Goal: Information Seeking & Learning: Learn about a topic

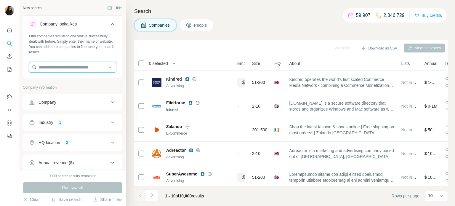
click at [85, 67] on input "text" at bounding box center [72, 67] width 87 height 11
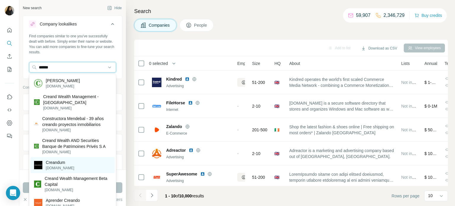
type input "******"
click at [67, 166] on p "[DOMAIN_NAME]" at bounding box center [60, 167] width 28 height 5
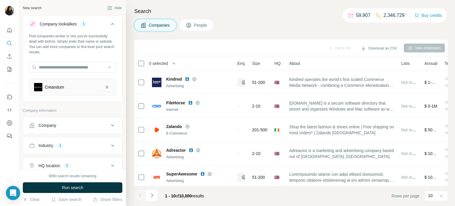
scroll to position [49, 0]
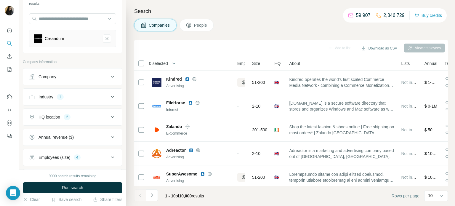
click at [113, 77] on icon at bounding box center [112, 76] width 7 height 7
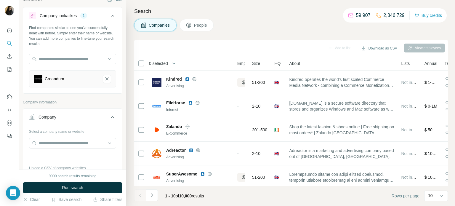
scroll to position [0, 0]
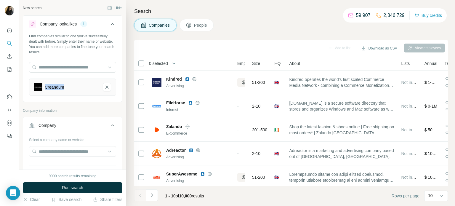
drag, startPoint x: 66, startPoint y: 86, endPoint x: 44, endPoint y: 88, distance: 21.4
click at [44, 88] on div "Creandum" at bounding box center [66, 87] width 64 height 8
copy div "Creandum"
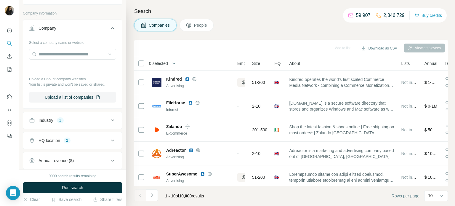
scroll to position [146, 0]
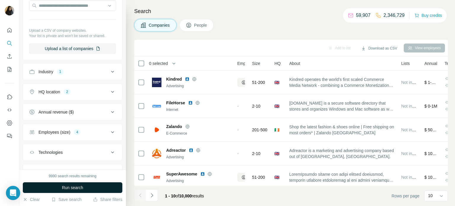
click at [66, 187] on span "Run search" at bounding box center [72, 187] width 21 height 6
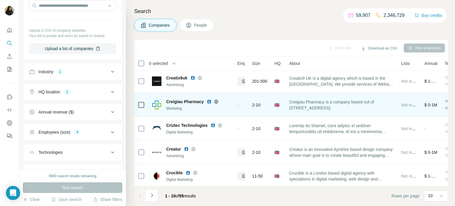
scroll to position [0, 0]
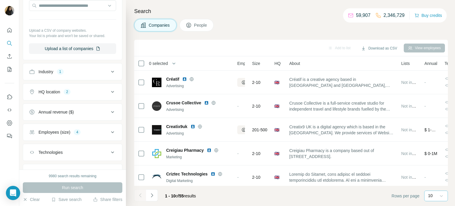
click at [439, 196] on icon at bounding box center [441, 196] width 6 height 6
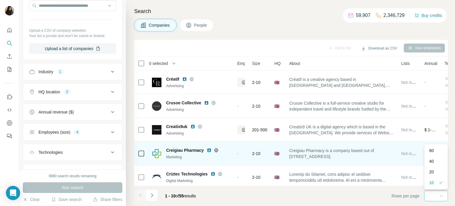
click at [433, 153] on div "60" at bounding box center [435, 150] width 21 height 11
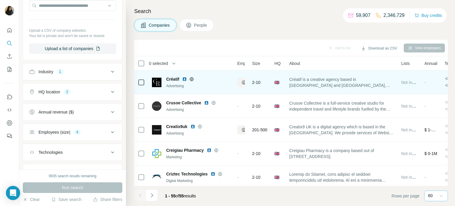
drag, startPoint x: 248, startPoint y: 81, endPoint x: 256, endPoint y: 81, distance: 8.6
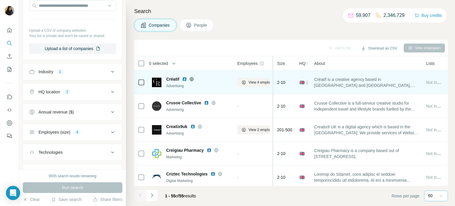
drag, startPoint x: 256, startPoint y: 73, endPoint x: 276, endPoint y: 74, distance: 19.8
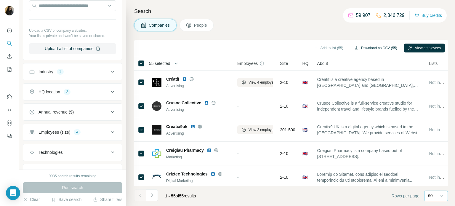
click at [354, 49] on icon "button" at bounding box center [356, 48] width 5 height 5
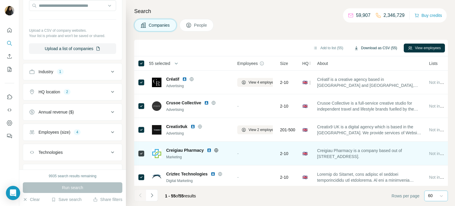
scroll to position [49, 0]
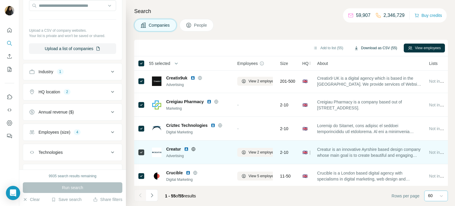
click at [357, 142] on td "Creatur is an innovative Ayrshire based design company whose main goal is to cr…" at bounding box center [369, 152] width 112 height 24
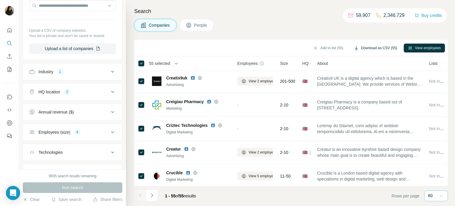
click at [202, 27] on span "People" at bounding box center [201, 25] width 14 height 6
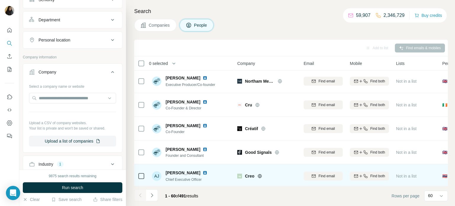
click at [213, 176] on div "[PERSON_NAME] [PERSON_NAME] Chief Executive Officer" at bounding box center [191, 176] width 79 height 16
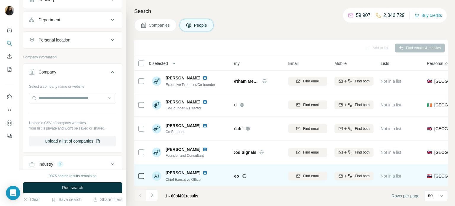
scroll to position [49, 195]
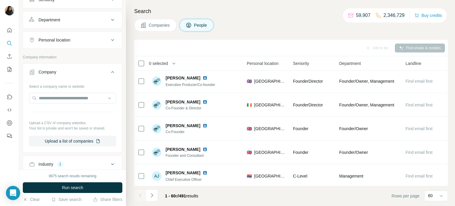
click at [161, 22] on span "Companies" at bounding box center [160, 25] width 22 height 6
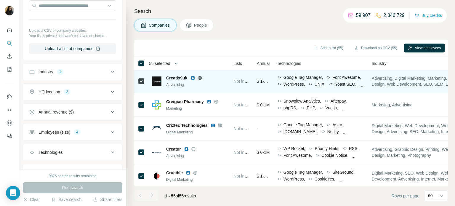
scroll to position [0, 195]
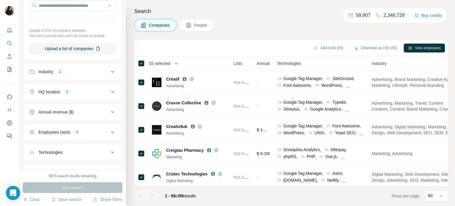
click at [74, 132] on div "Employees (size) 4" at bounding box center [69, 132] width 80 height 6
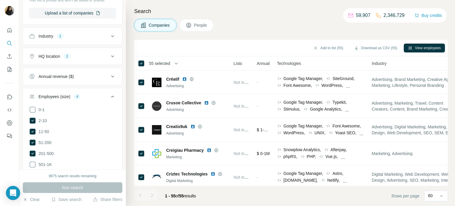
scroll to position [194, 0]
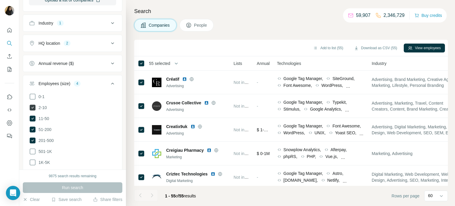
click at [31, 109] on icon at bounding box center [33, 107] width 6 height 6
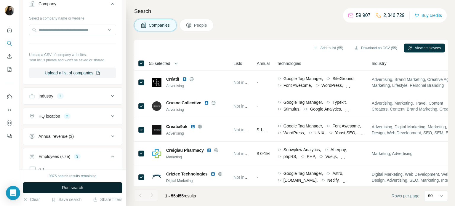
scroll to position [218, 0]
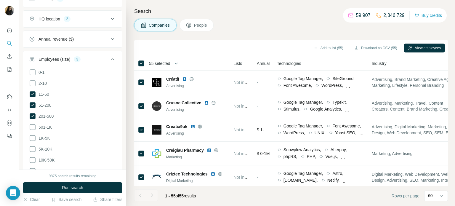
drag, startPoint x: 90, startPoint y: 189, endPoint x: 90, endPoint y: 192, distance: 3.0
click at [91, 189] on button "Run search" at bounding box center [72, 187] width 99 height 11
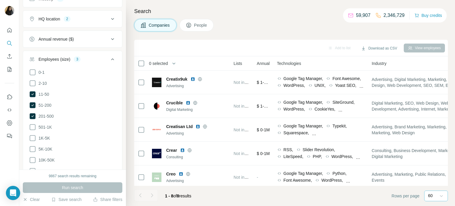
click at [438, 198] on icon at bounding box center [441, 196] width 6 height 6
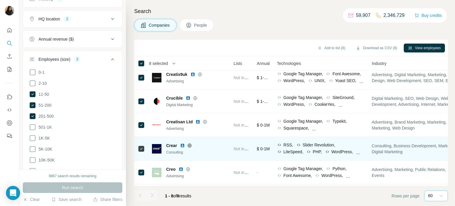
scroll to position [0, 195]
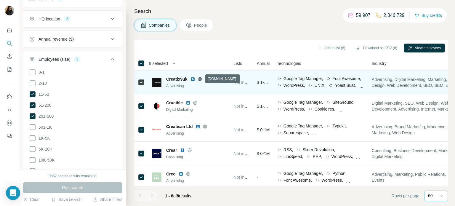
click at [200, 78] on icon at bounding box center [199, 79] width 1 height 4
click at [194, 77] on img at bounding box center [192, 79] width 5 height 5
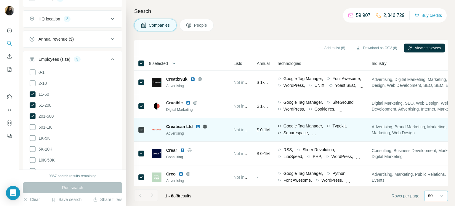
drag, startPoint x: 197, startPoint y: 125, endPoint x: 207, endPoint y: 134, distance: 13.2
click at [208, 135] on div "Creatisan Ltd Advertising" at bounding box center [198, 129] width 64 height 12
click at [199, 126] on img at bounding box center [197, 126] width 5 height 5
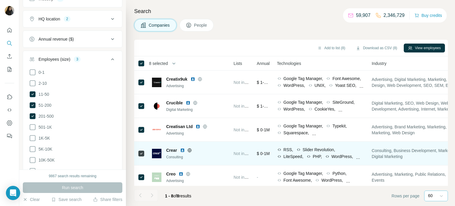
click at [182, 150] on img at bounding box center [182, 150] width 5 height 5
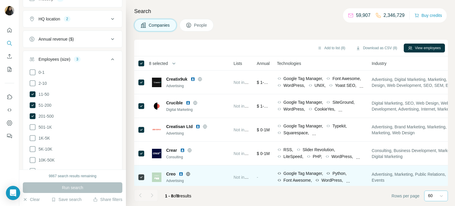
scroll to position [49, 195]
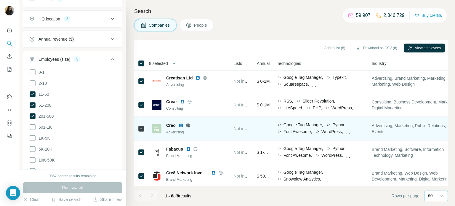
click at [182, 126] on img at bounding box center [180, 125] width 5 height 5
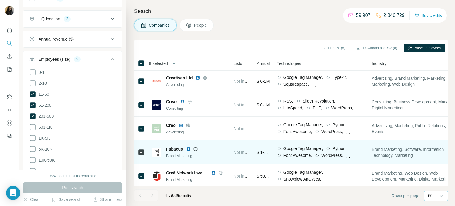
click at [187, 148] on img at bounding box center [188, 149] width 5 height 5
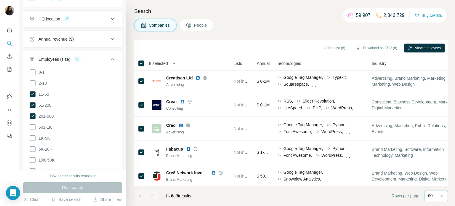
scroll to position [74, 195]
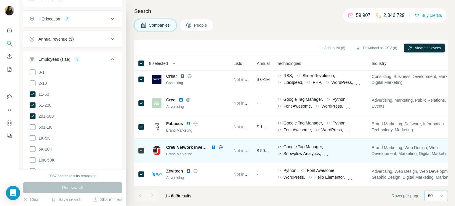
click at [213, 148] on img at bounding box center [213, 147] width 5 height 5
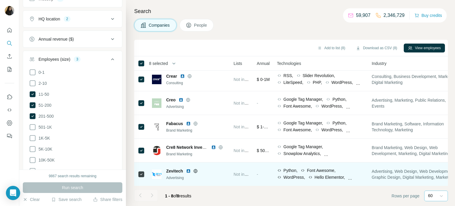
click at [189, 172] on img at bounding box center [188, 170] width 5 height 5
